Goal: Task Accomplishment & Management: Use online tool/utility

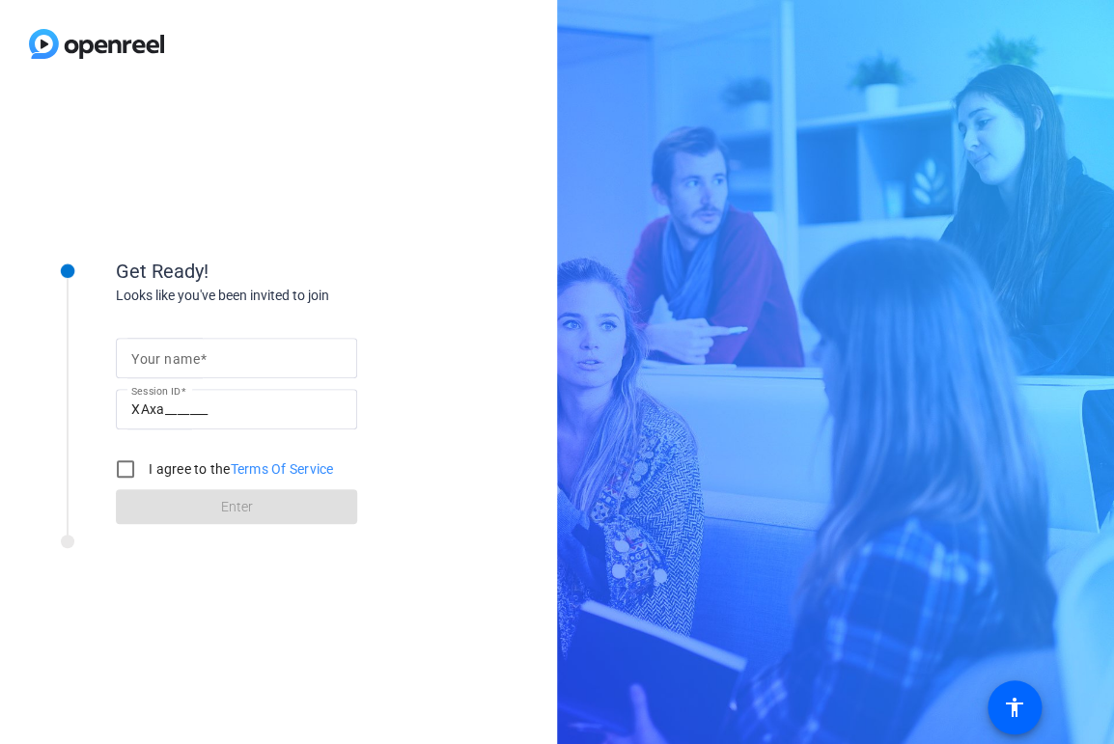
click at [192, 354] on mat-label "Your name" at bounding box center [165, 358] width 69 height 15
click at [192, 354] on input "Your name" at bounding box center [236, 357] width 210 height 23
type input "z"
type input "[PERSON_NAME]"
click at [132, 475] on input "I agree to the Terms Of Service" at bounding box center [125, 469] width 39 height 39
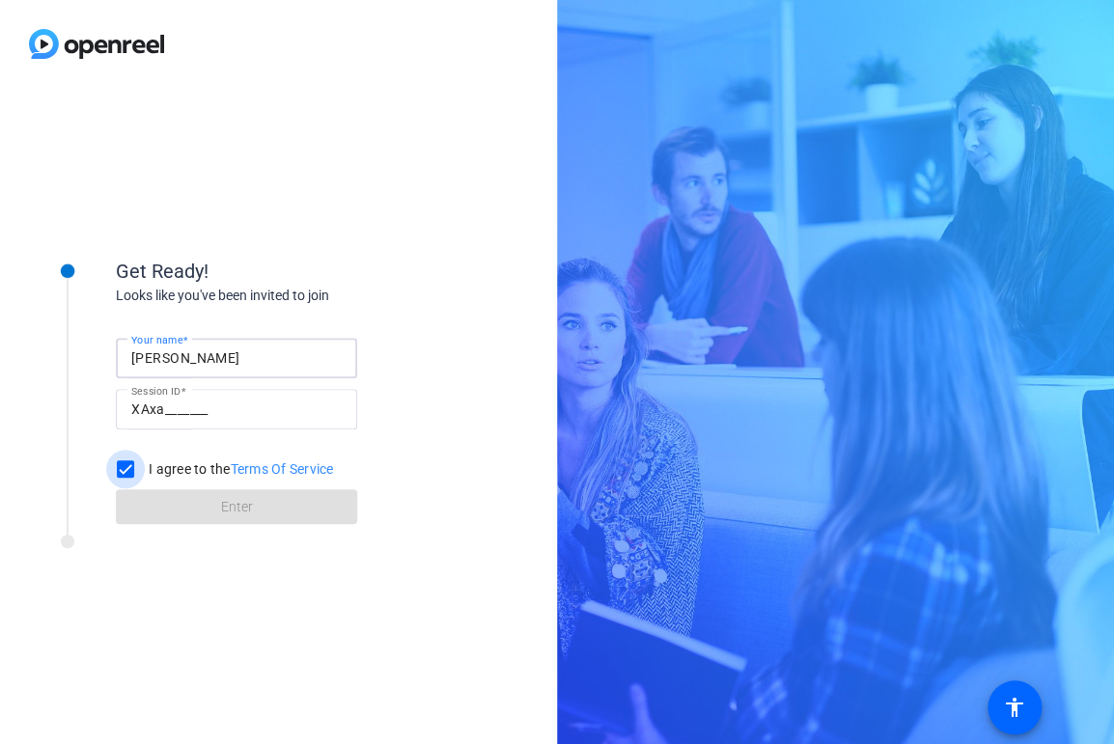
checkbox input "true"
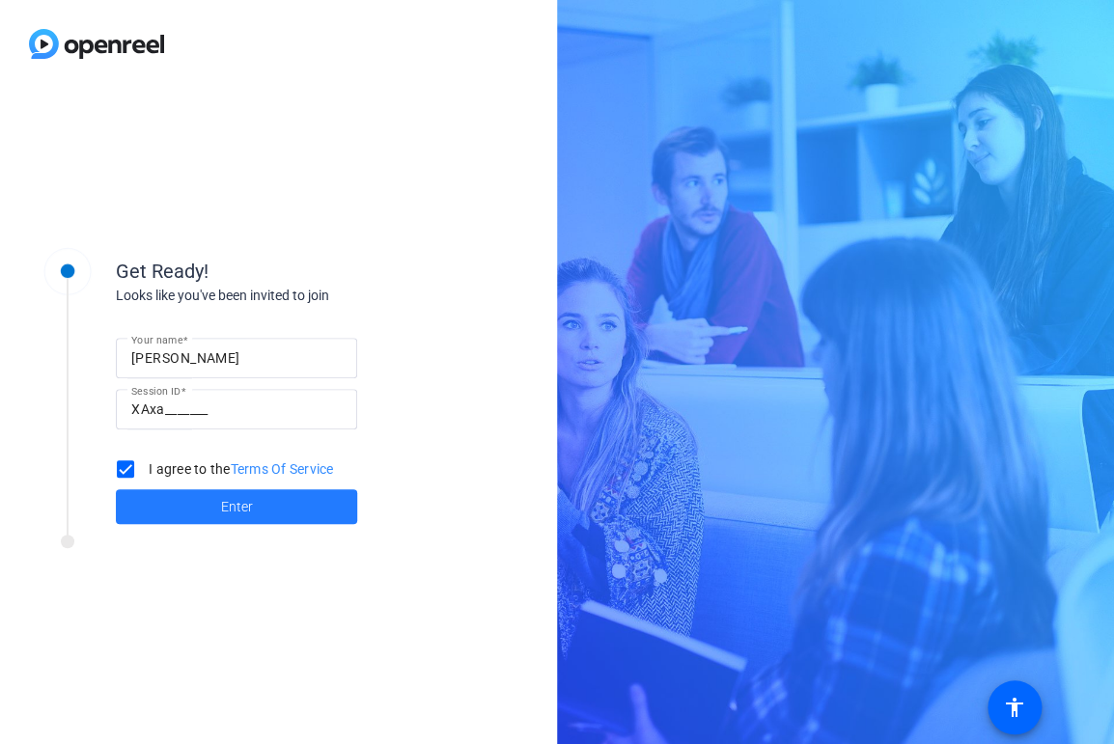
click at [202, 502] on span at bounding box center [236, 506] width 241 height 46
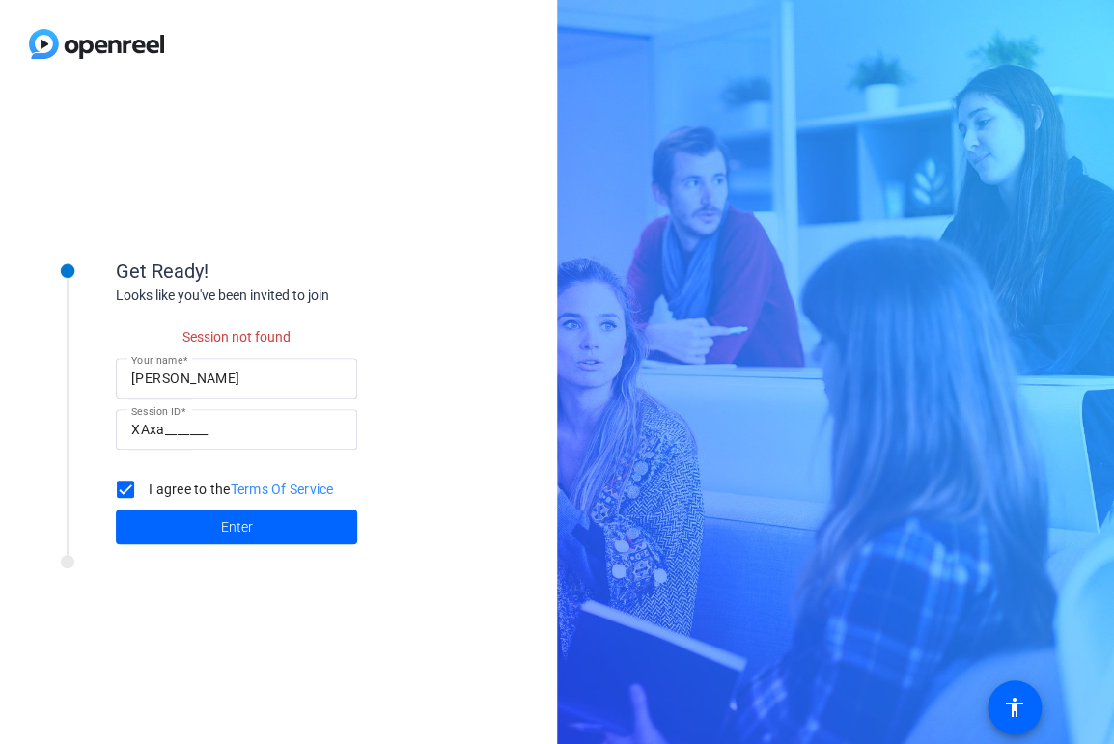
click at [194, 417] on div "XAxa_______" at bounding box center [236, 429] width 210 height 41
click at [243, 432] on input "XAxa_______" at bounding box center [236, 429] width 210 height 23
click at [224, 519] on span "Enter" at bounding box center [237, 527] width 32 height 20
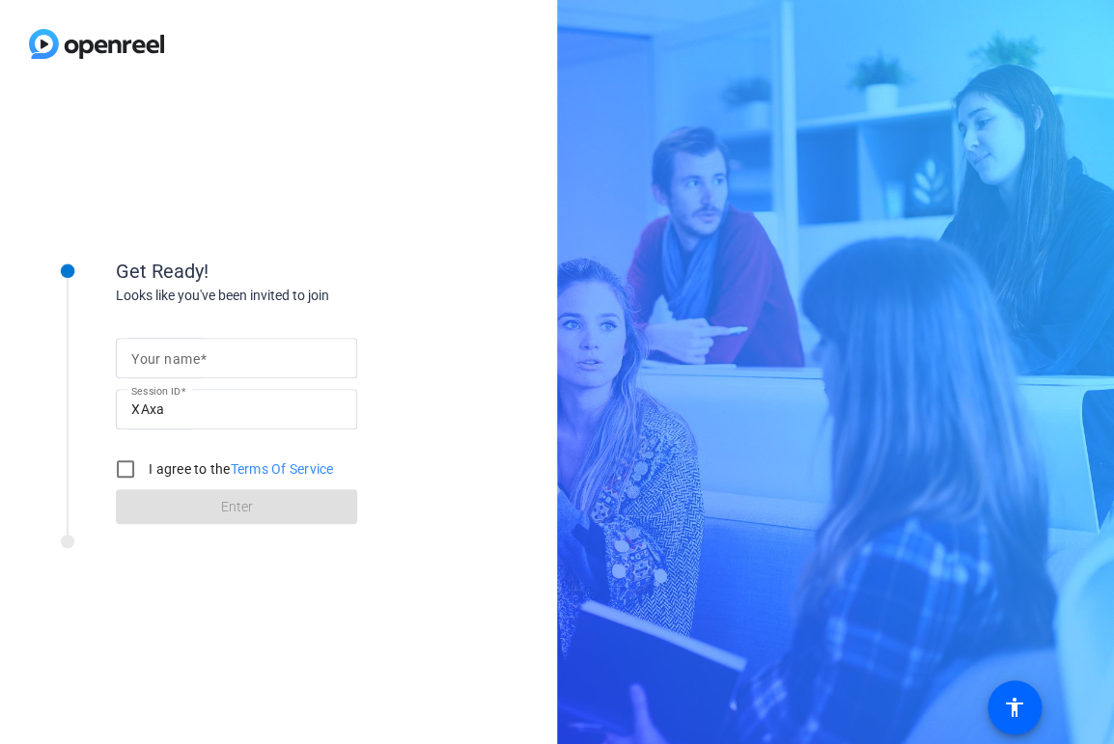
click at [203, 358] on span at bounding box center [203, 358] width 7 height 15
click at [203, 358] on input "Your name" at bounding box center [236, 357] width 210 height 23
type input "[PERSON_NAME]"
click at [129, 465] on input "I agree to the Terms Of Service" at bounding box center [125, 469] width 39 height 39
checkbox input "true"
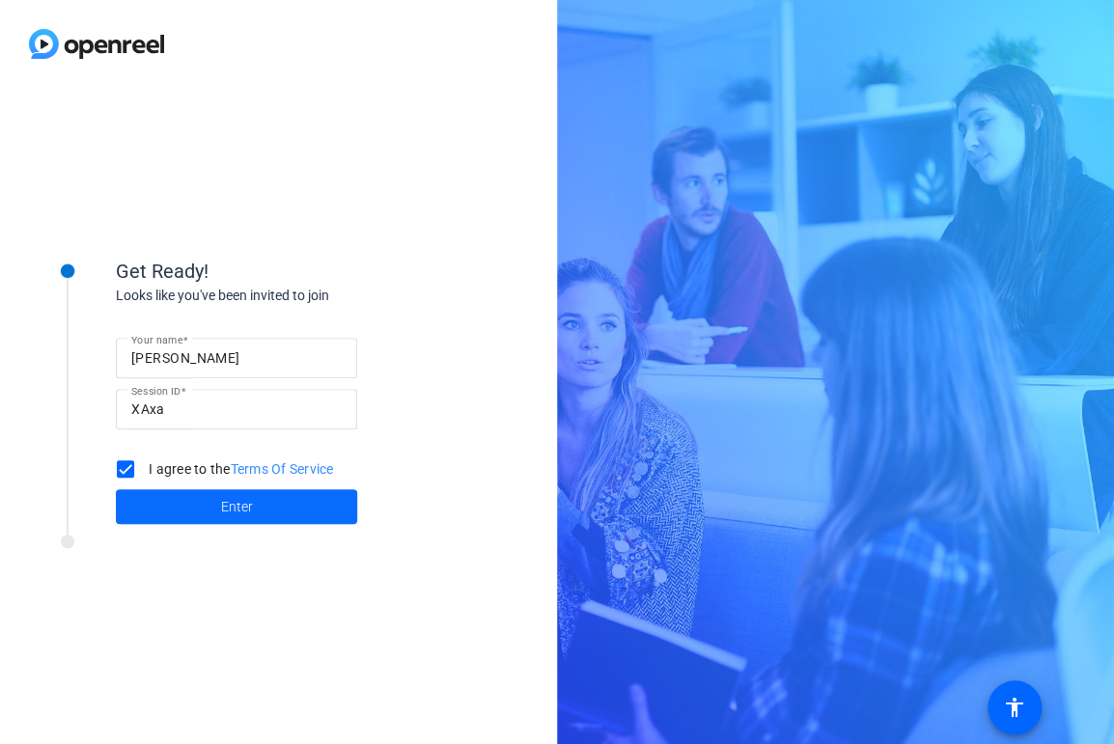
click at [219, 512] on span at bounding box center [236, 506] width 241 height 46
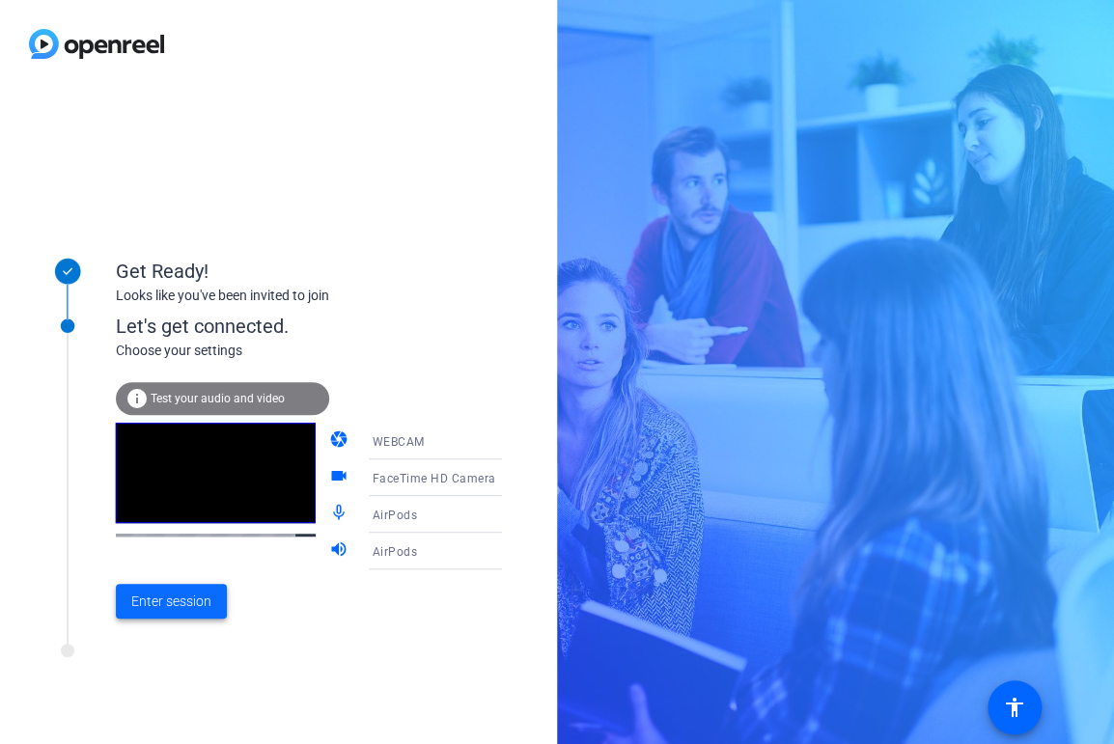
click at [170, 599] on span "Enter session" at bounding box center [171, 602] width 80 height 20
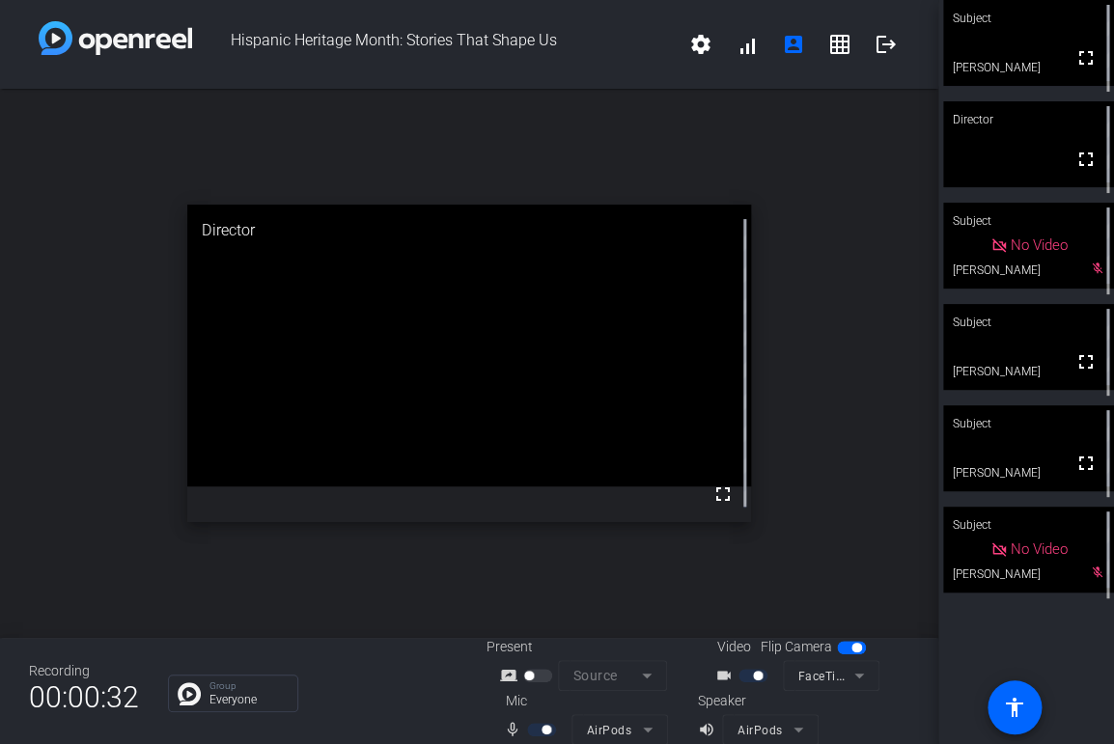
click at [1055, 364] on video at bounding box center [1028, 347] width 171 height 86
click at [1098, 323] on icon at bounding box center [1097, 321] width 13 height 13
click at [799, 47] on mat-icon "account_box" at bounding box center [793, 44] width 23 height 23
click at [843, 46] on mat-icon "grid_on" at bounding box center [839, 44] width 23 height 23
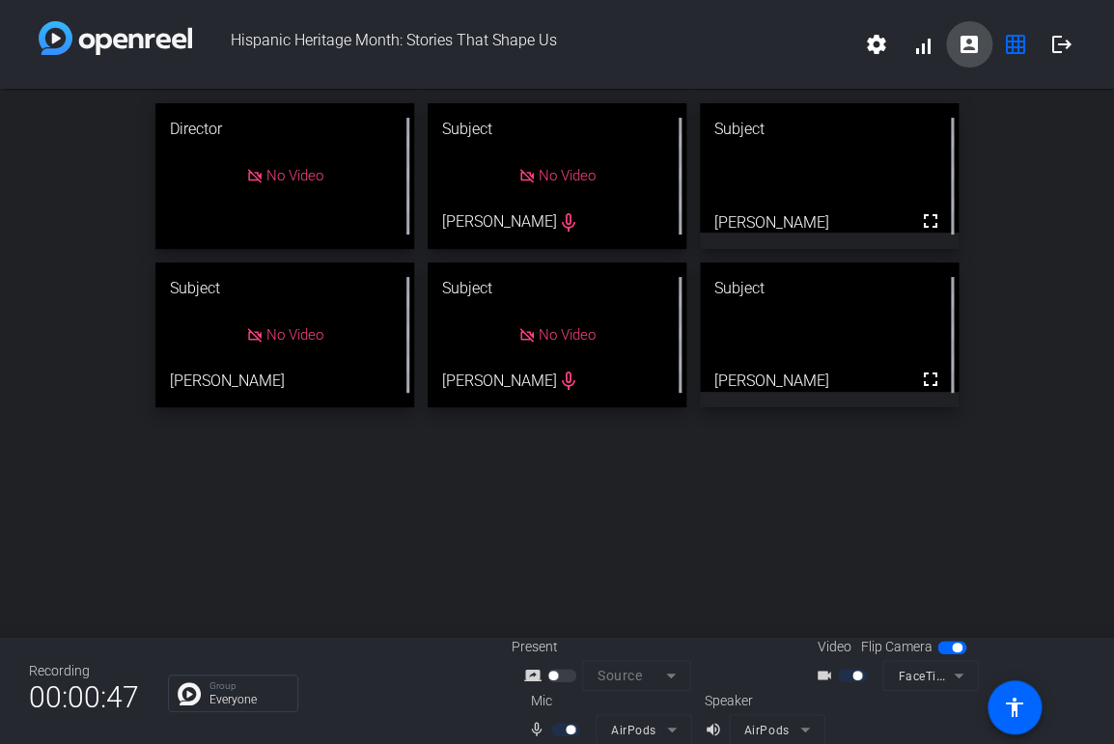
click at [967, 52] on mat-icon "account_box" at bounding box center [968, 44] width 23 height 23
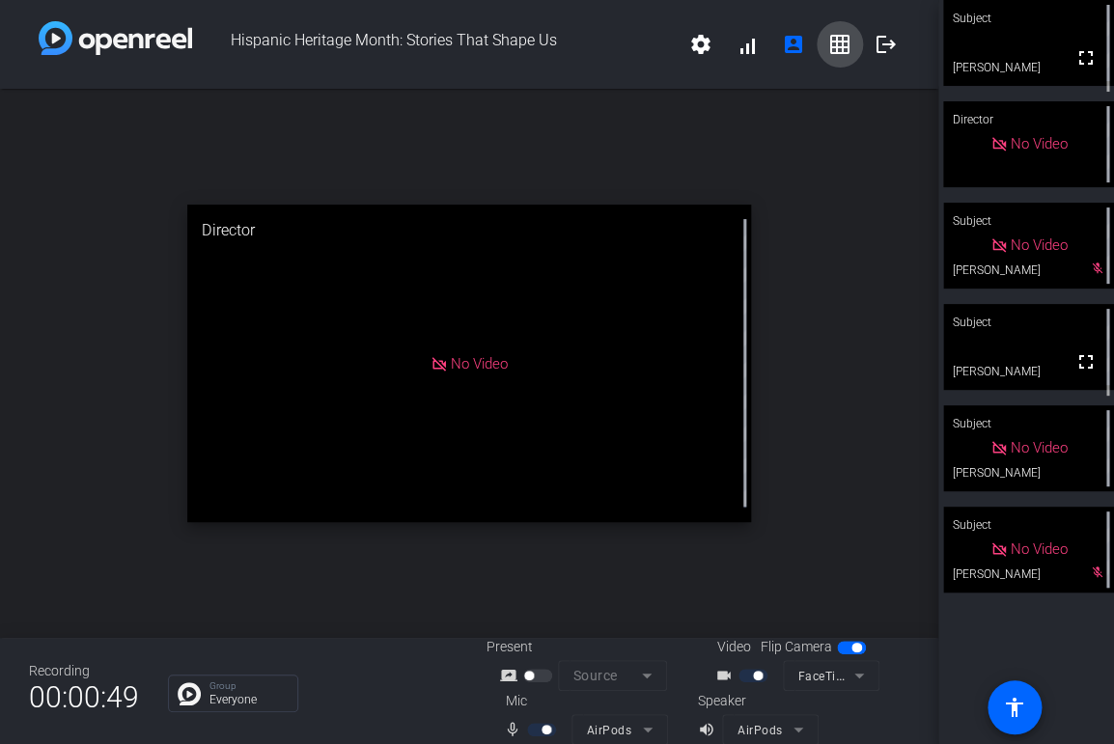
click at [847, 43] on mat-icon "grid_on" at bounding box center [839, 44] width 23 height 23
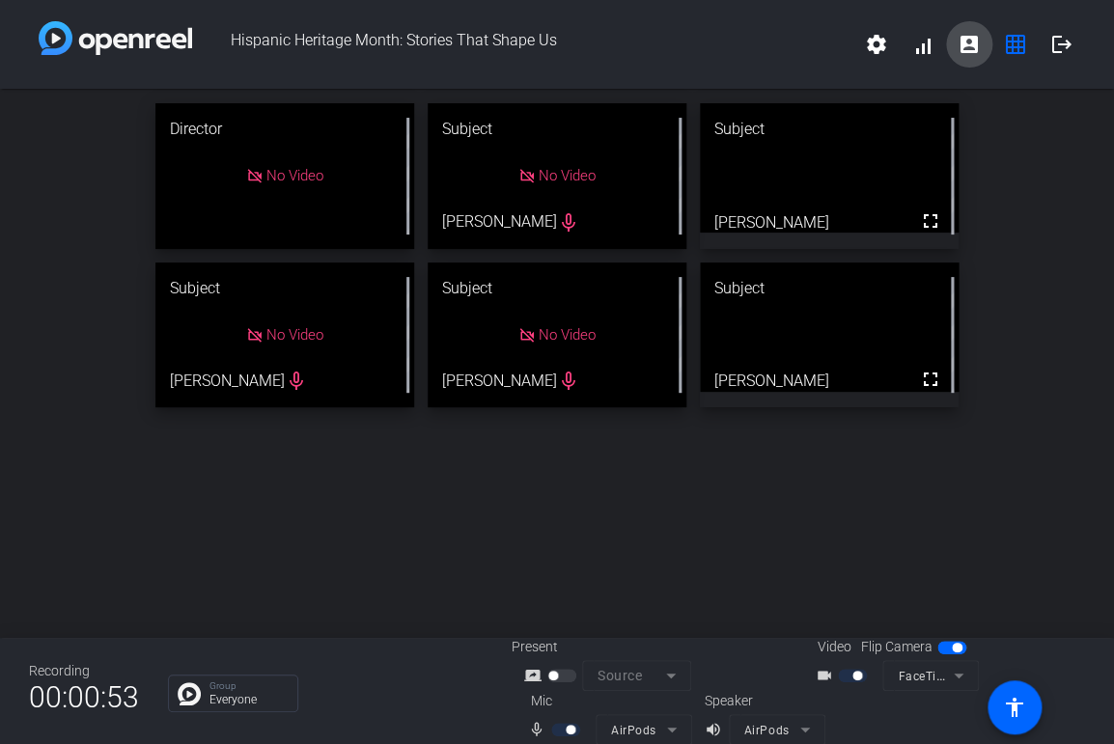
click at [981, 47] on span at bounding box center [969, 44] width 46 height 46
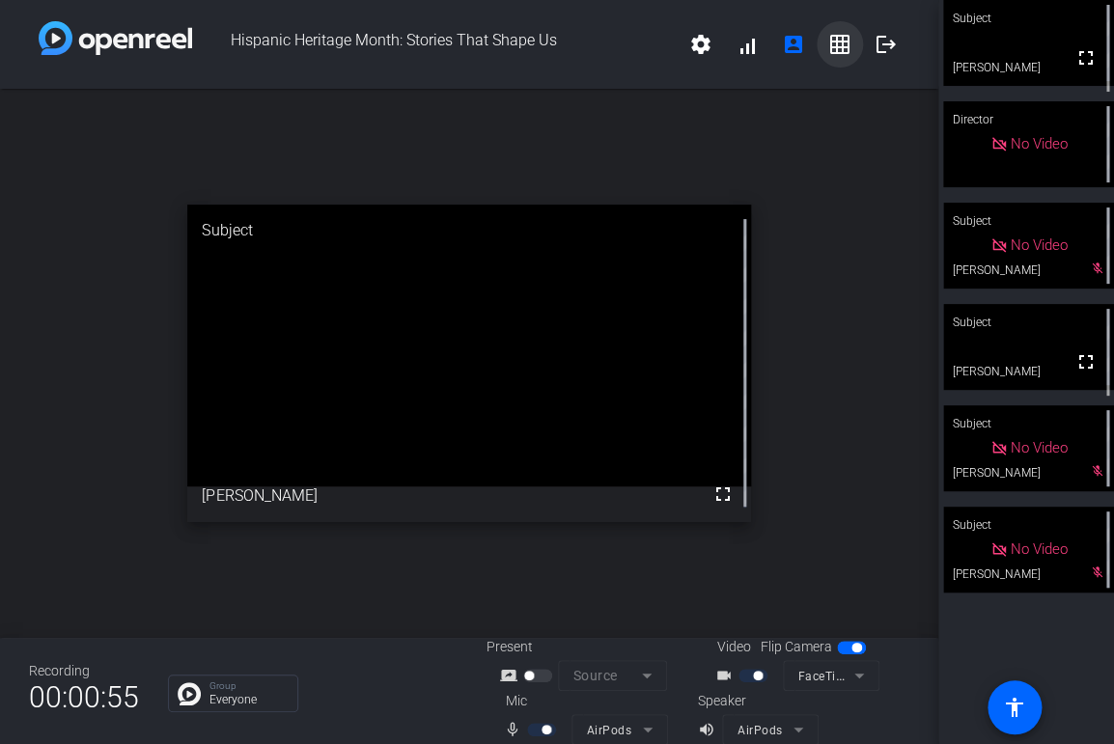
click at [842, 45] on mat-icon "grid_on" at bounding box center [839, 44] width 23 height 23
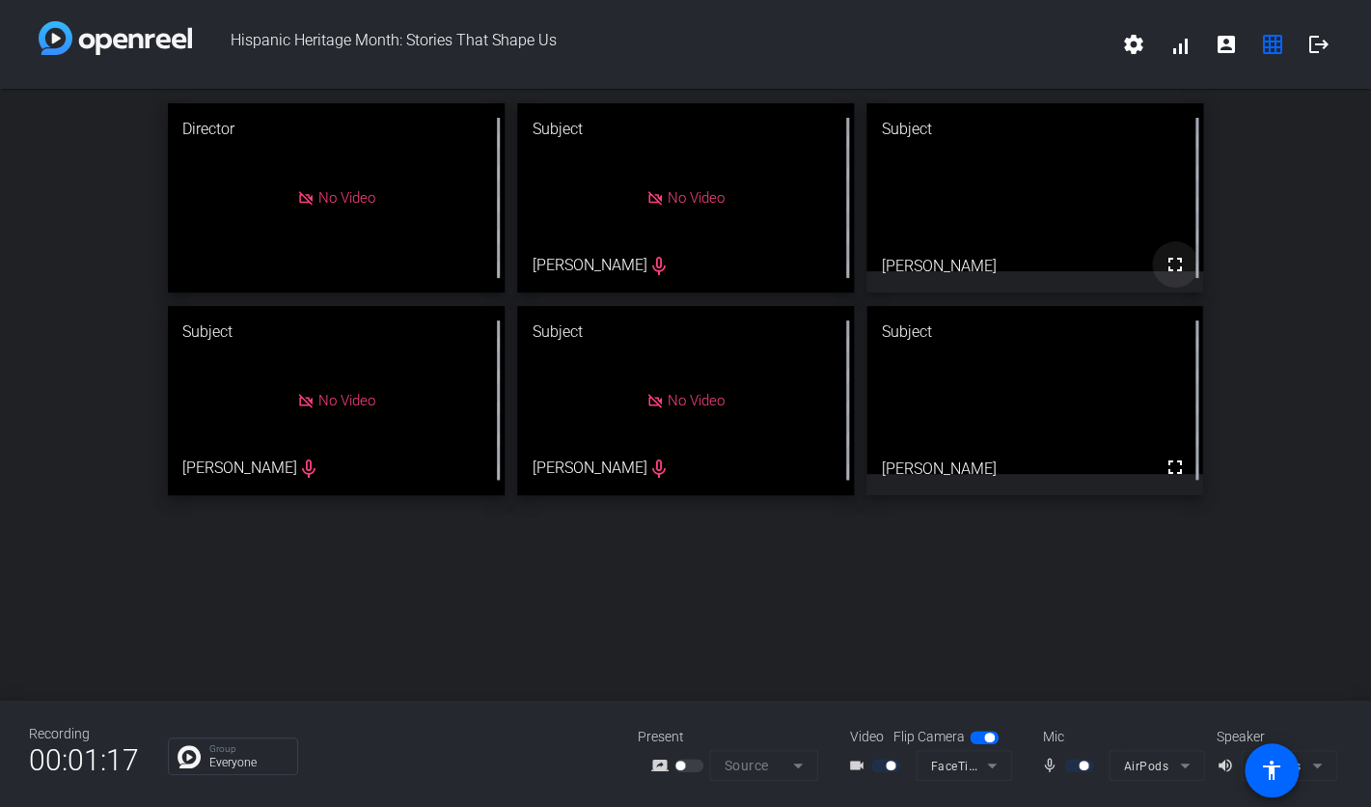
click at [1113, 266] on mat-icon "fullscreen" at bounding box center [1175, 264] width 23 height 23
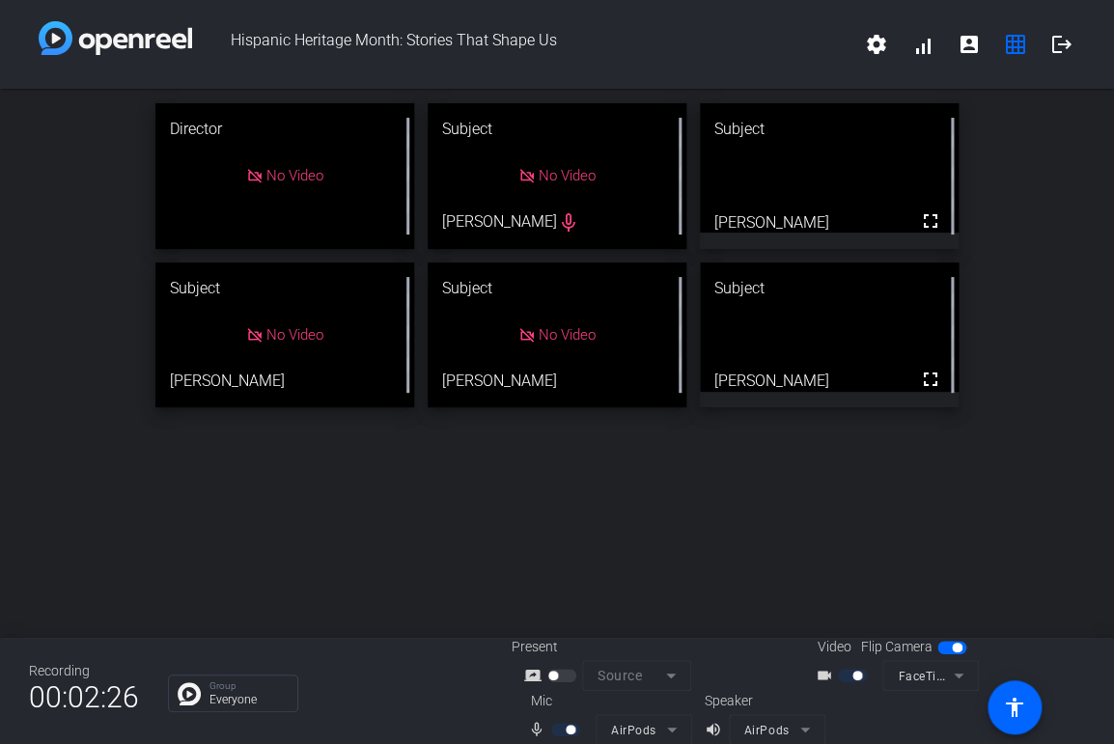
click at [942, 647] on span "button" at bounding box center [951, 648] width 29 height 14
click at [942, 647] on span "button" at bounding box center [943, 648] width 10 height 10
click at [845, 677] on div at bounding box center [854, 676] width 33 height 14
click at [860, 681] on div at bounding box center [854, 676] width 33 height 14
click at [798, 678] on div "videocam_outline FaceTime HD Camera" at bounding box center [894, 675] width 193 height 31
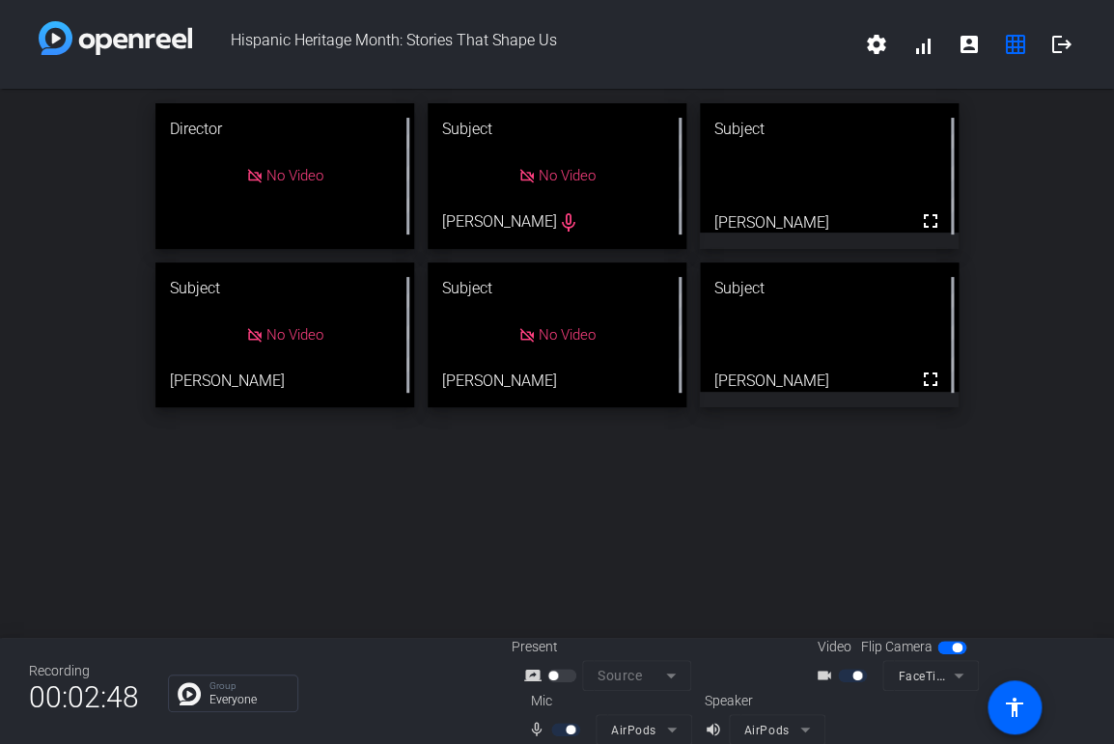
click at [958, 675] on mat-form-field "FaceTime HD Camera" at bounding box center [930, 675] width 96 height 31
click at [949, 647] on span "button" at bounding box center [951, 648] width 29 height 14
click at [561, 731] on span "button" at bounding box center [557, 730] width 10 height 10
click at [559, 677] on span "button" at bounding box center [561, 676] width 29 height 14
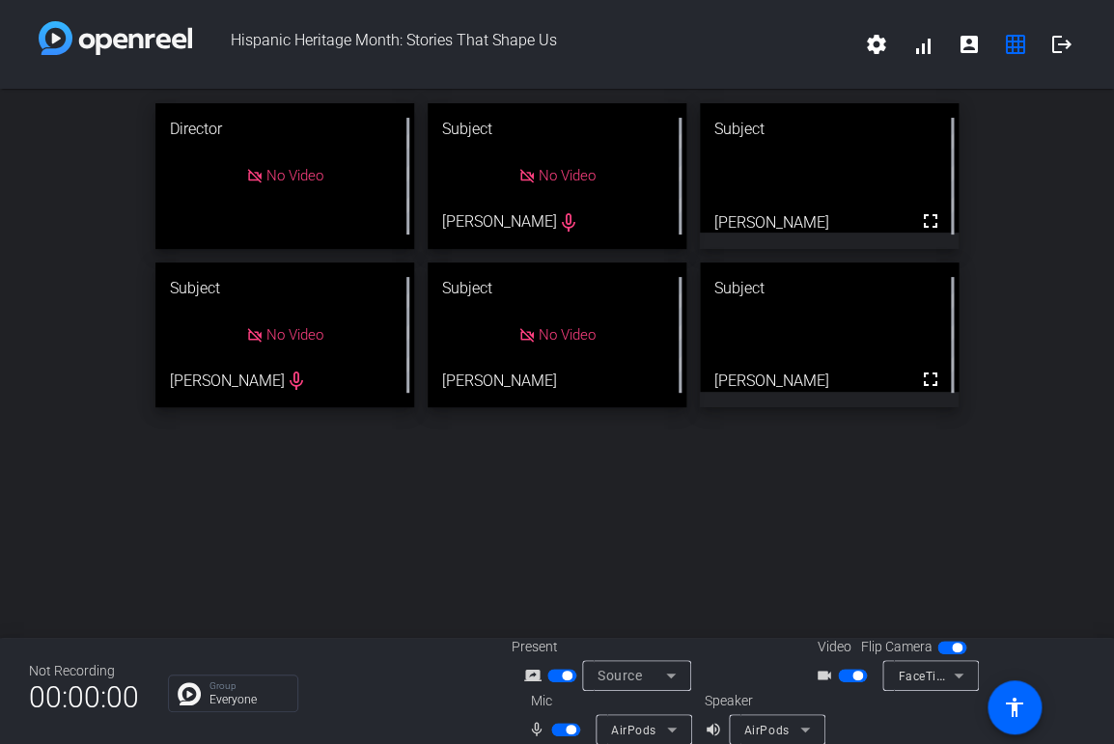
click at [559, 677] on span "button" at bounding box center [561, 676] width 29 height 14
